Goal: Task Accomplishment & Management: Complete application form

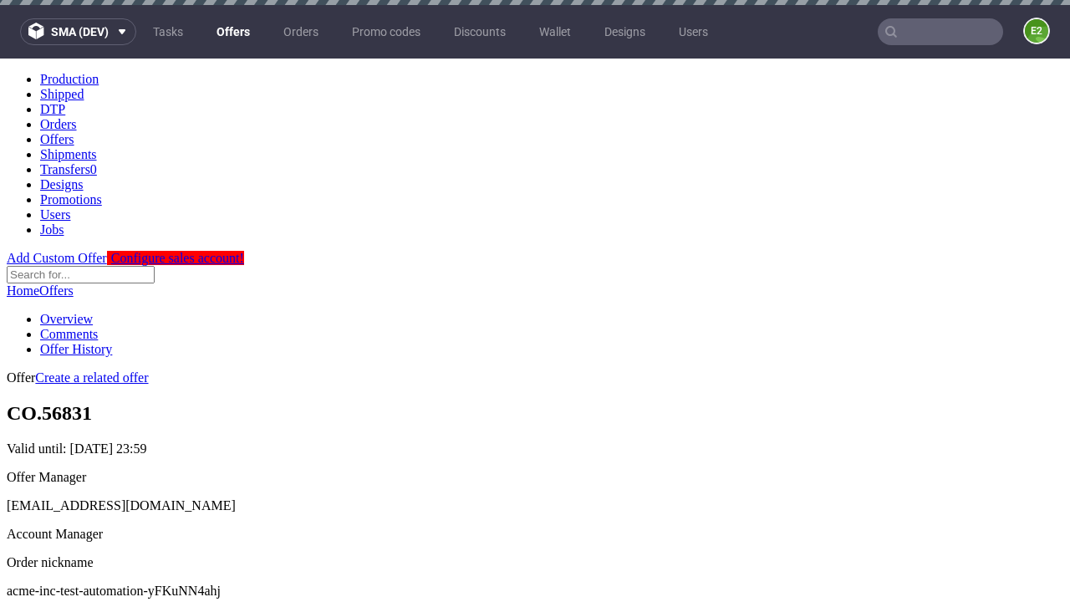
scroll to position [5, 0]
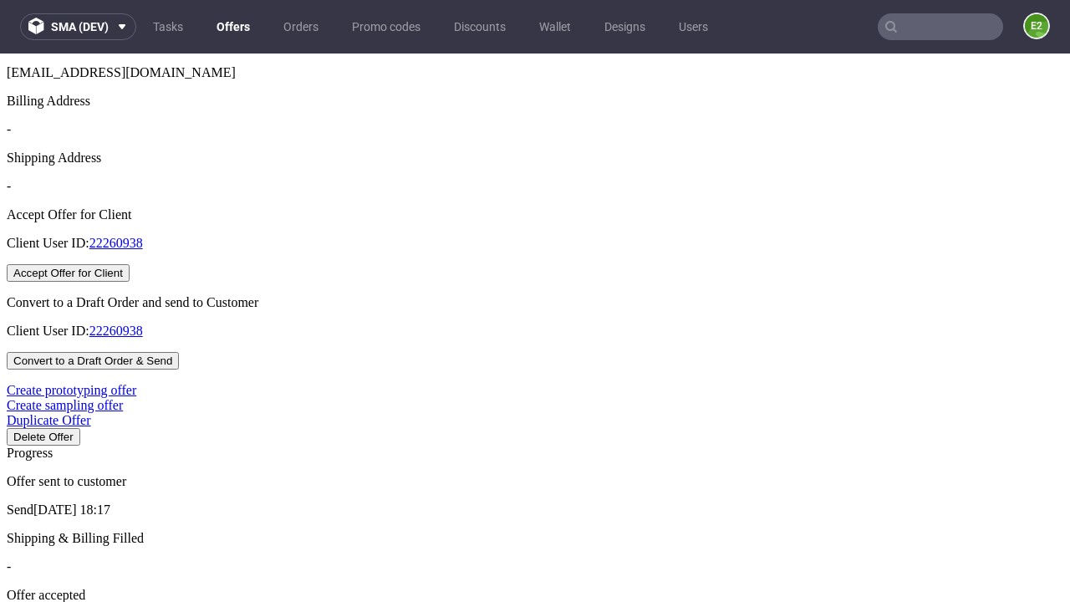
click at [130, 282] on button "Accept Offer for Client" at bounding box center [68, 273] width 123 height 18
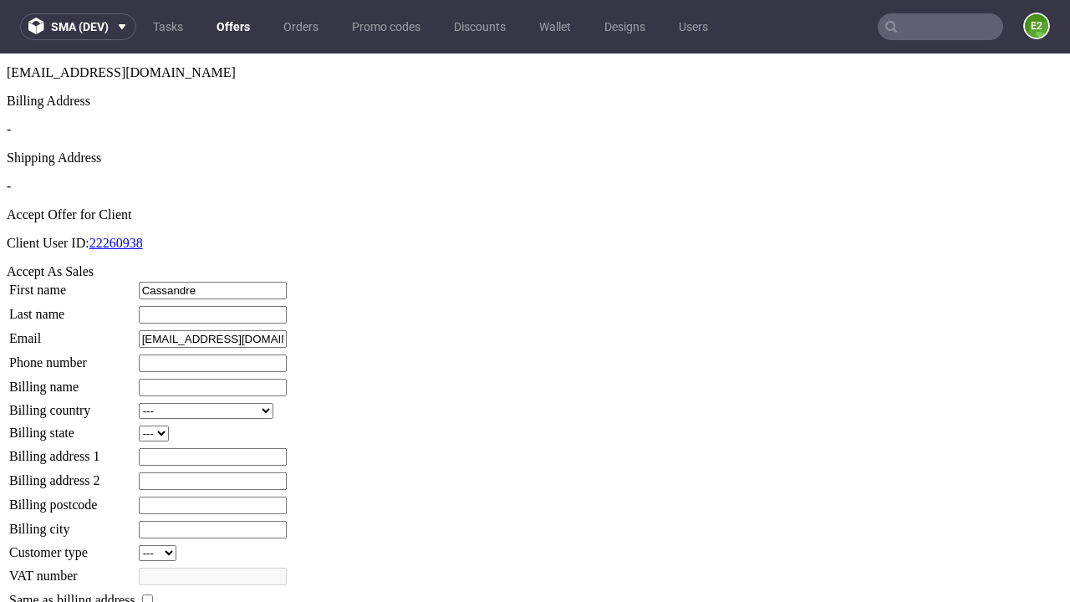
type input "Cassandre"
type input "[PERSON_NAME]"
type input "1509813888"
type input "Quincy86"
select select "13"
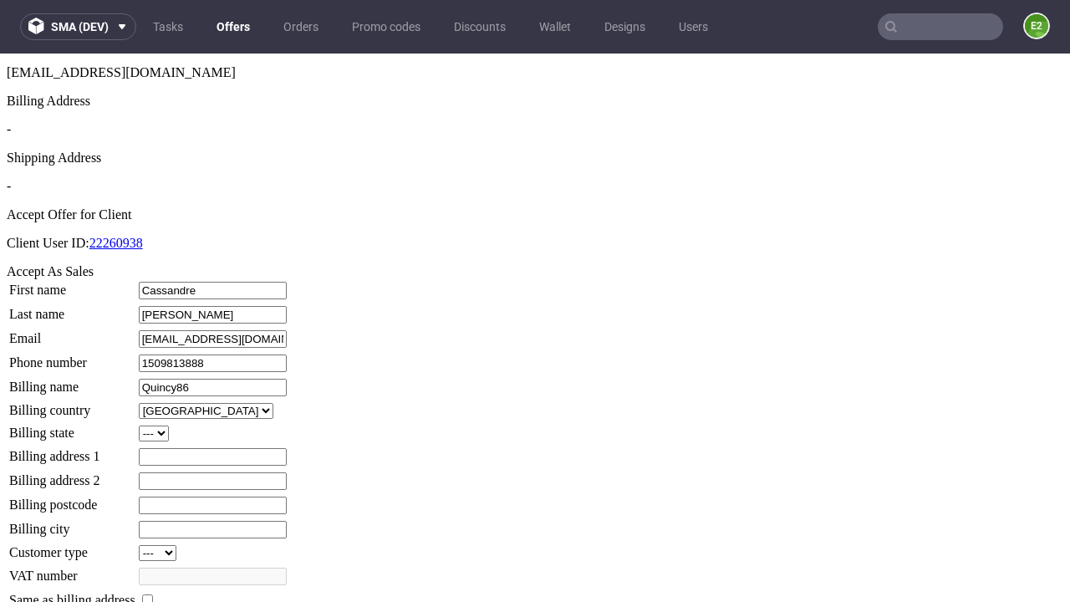
select select "132"
type input "Quincy86"
type input "12 Ledner Meadow"
type input "GW16 4GH"
type input "Roobingham"
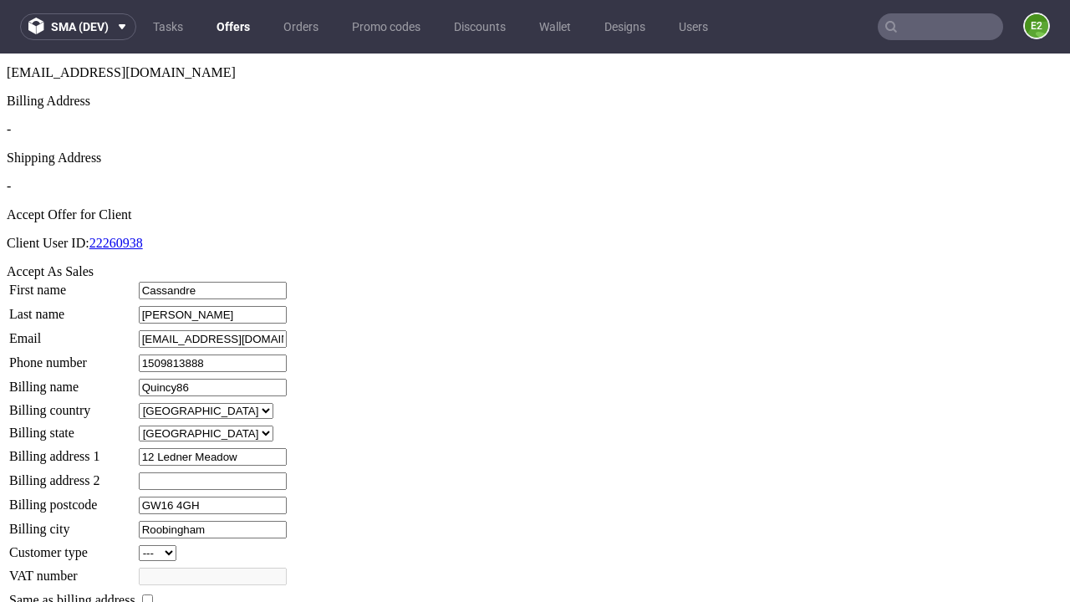
click at [153, 594] on input "checkbox" at bounding box center [147, 599] width 11 height 11
checkbox input "true"
type input "Quincy86"
select select "13"
type input "12 Ledner Meadow"
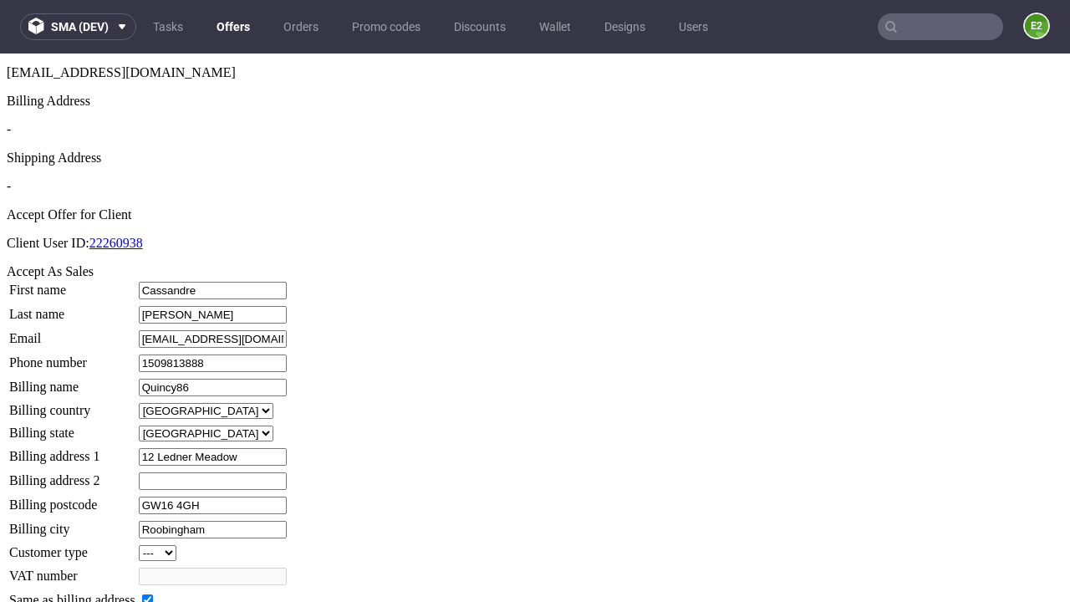
type input "GW16 4GH"
type input "Roobingham"
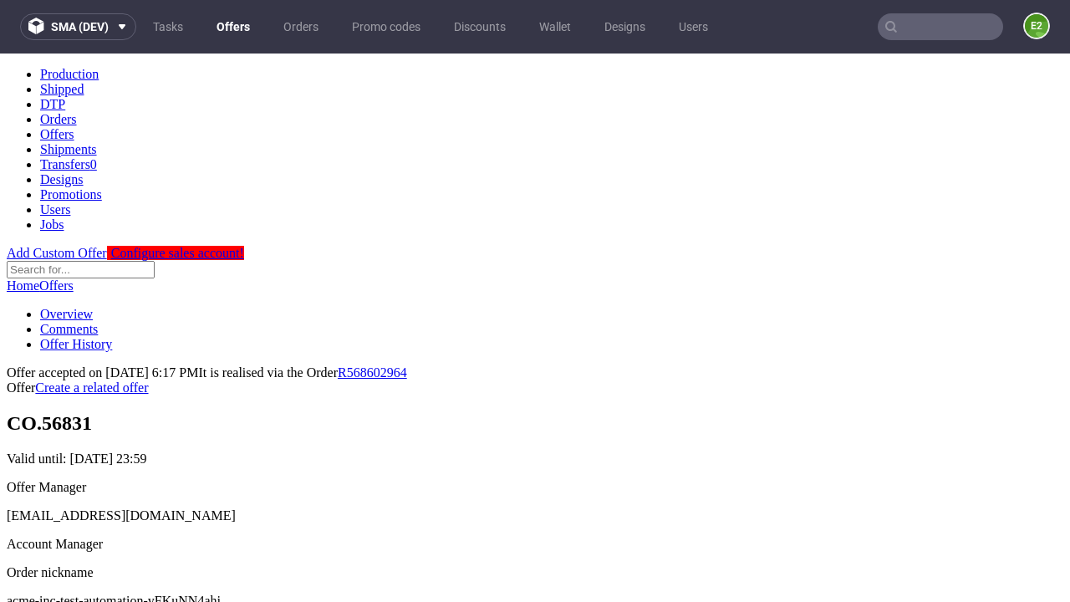
scroll to position [0, 0]
